Goal: Find specific page/section: Find specific page/section

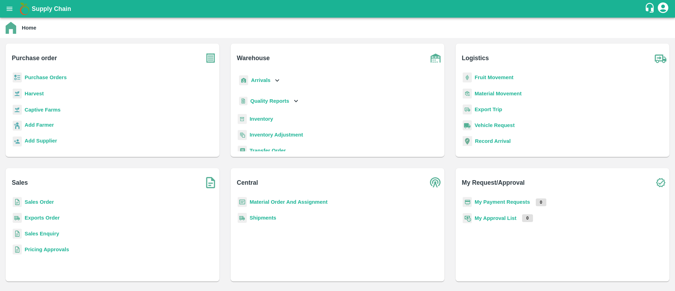
click at [263, 115] on p "Inventory" at bounding box center [262, 119] width 24 height 8
click at [262, 118] on b "Inventory" at bounding box center [262, 119] width 24 height 6
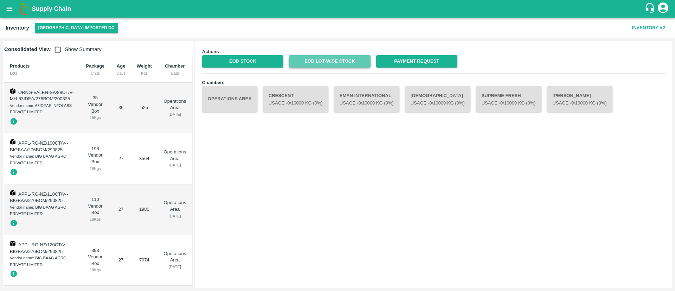
click at [326, 64] on link "EOD Lot-wise Stock" at bounding box center [329, 61] width 81 height 12
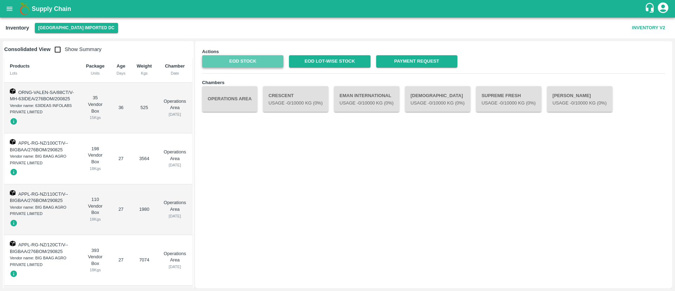
click at [267, 63] on link "EOD Stock" at bounding box center [242, 61] width 81 height 12
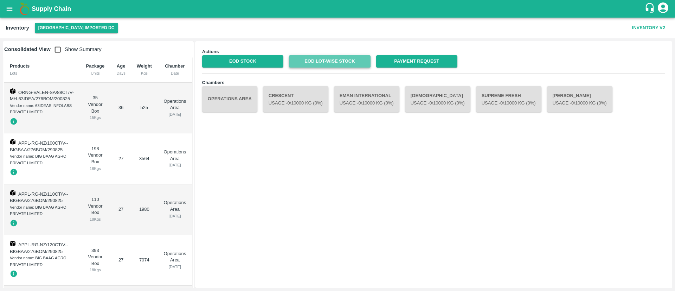
click at [342, 64] on link "EOD Lot-wise Stock" at bounding box center [329, 61] width 81 height 12
click at [342, 60] on link "EOD Lot-wise Stock" at bounding box center [329, 61] width 81 height 12
click at [56, 30] on button "[GEOGRAPHIC_DATA] Imported DC" at bounding box center [76, 28] width 83 height 10
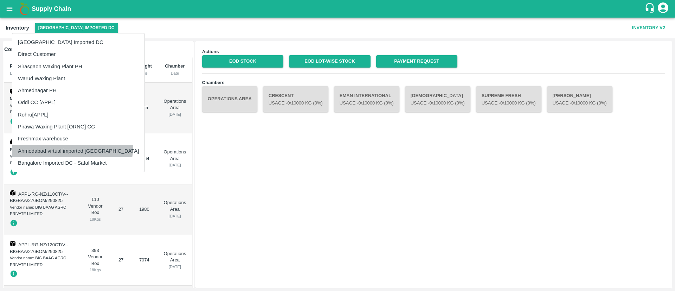
click at [72, 146] on li "Ahmedabad virtual imported [GEOGRAPHIC_DATA]" at bounding box center [78, 151] width 132 height 12
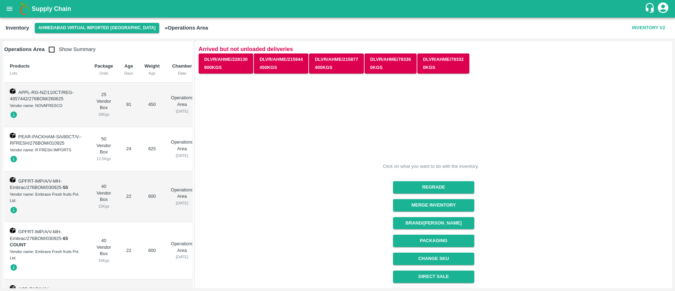
click at [367, 113] on div "Click on what you want to do with the inventory. Regrade Merge Inventory Brand/…" at bounding box center [430, 220] width 475 height 303
